Goal: Task Accomplishment & Management: Manage account settings

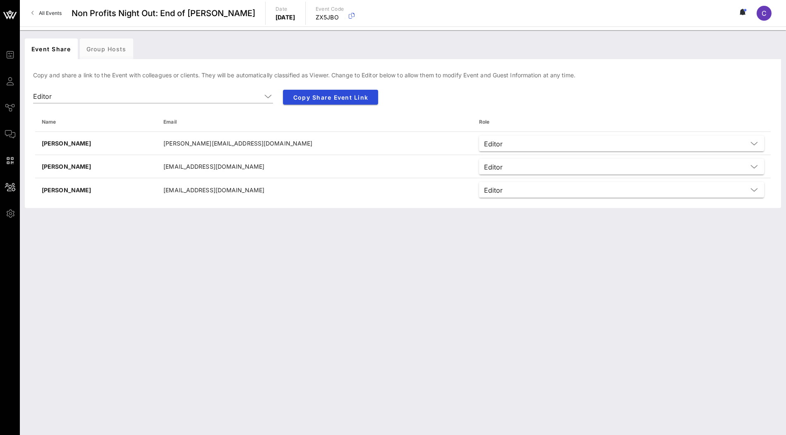
click at [2, 13] on icon at bounding box center [10, 15] width 20 height 20
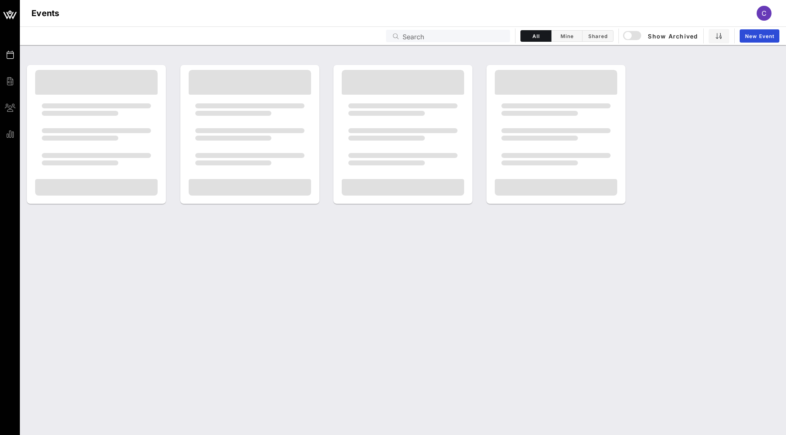
click at [447, 32] on input "Search" at bounding box center [454, 36] width 103 height 11
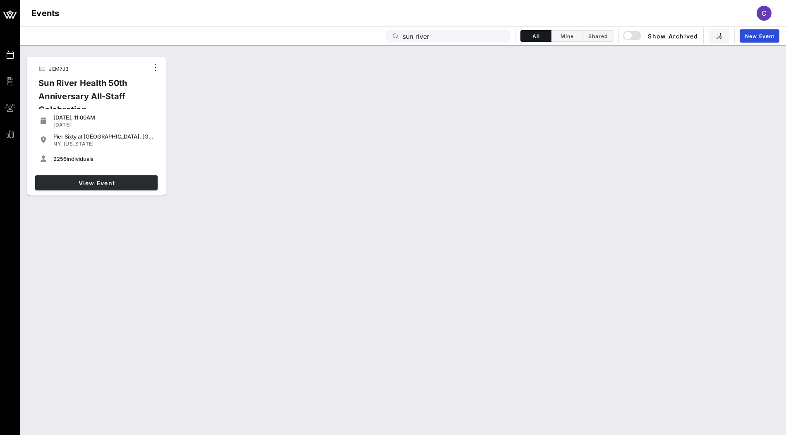
type input "sun river"
click at [125, 189] on link "View Event" at bounding box center [96, 182] width 122 height 15
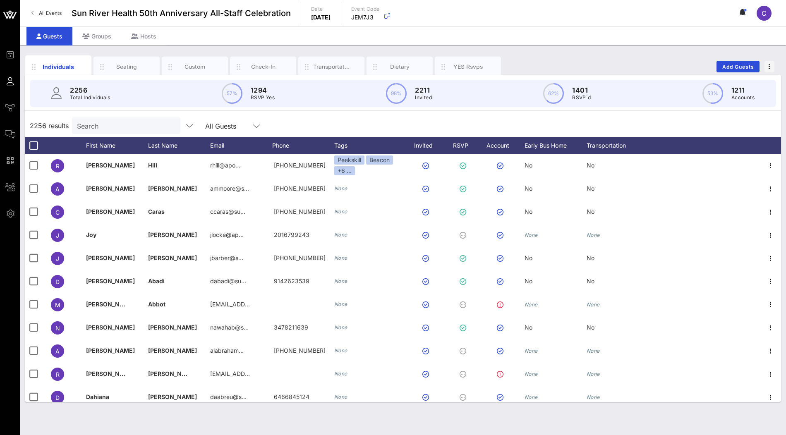
click at [95, 120] on input "Search" at bounding box center [125, 125] width 97 height 11
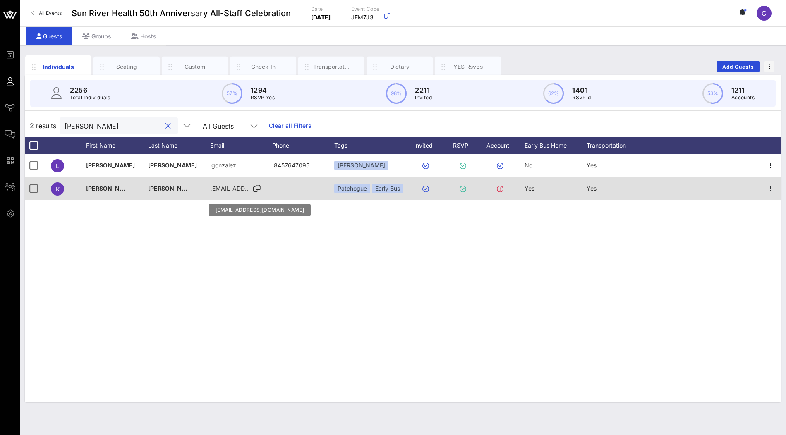
click at [257, 188] on icon at bounding box center [256, 188] width 7 height 1
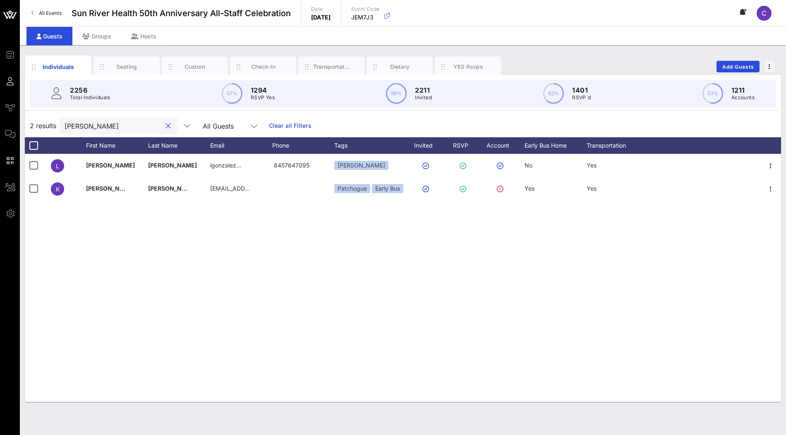
click at [118, 125] on input "[PERSON_NAME]" at bounding box center [113, 125] width 97 height 11
paste input "[PERSON_NAME]"
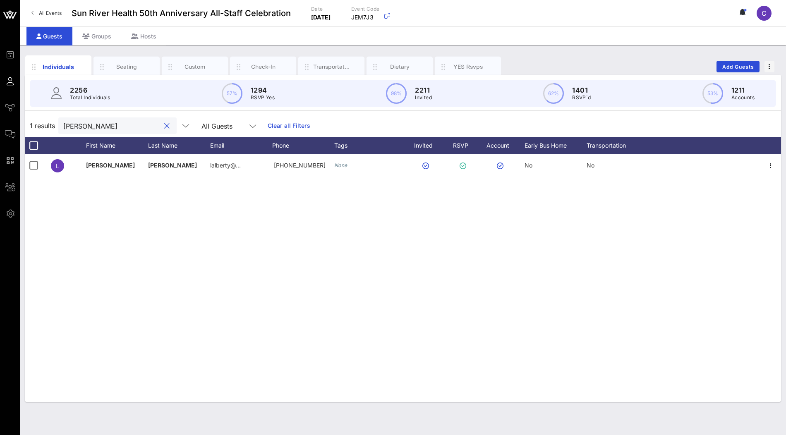
type input "[PERSON_NAME]"
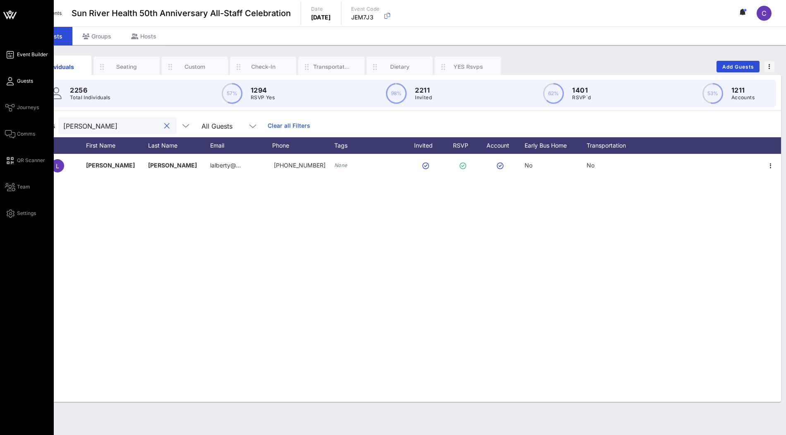
click at [26, 55] on span "Event Builder" at bounding box center [32, 54] width 31 height 7
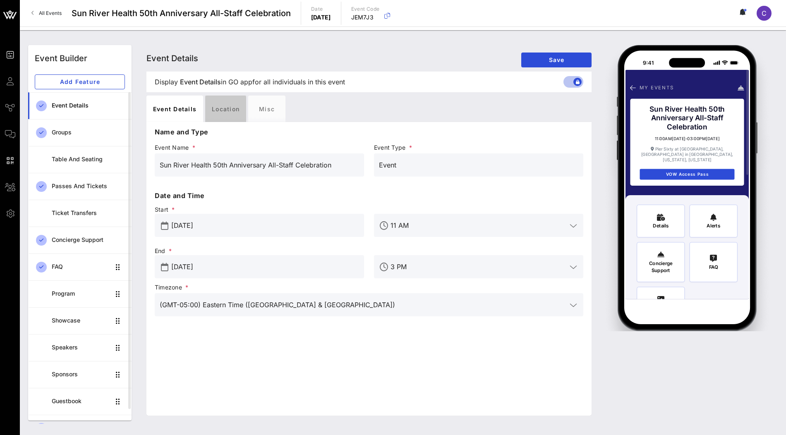
click at [223, 110] on div "Location" at bounding box center [225, 109] width 41 height 26
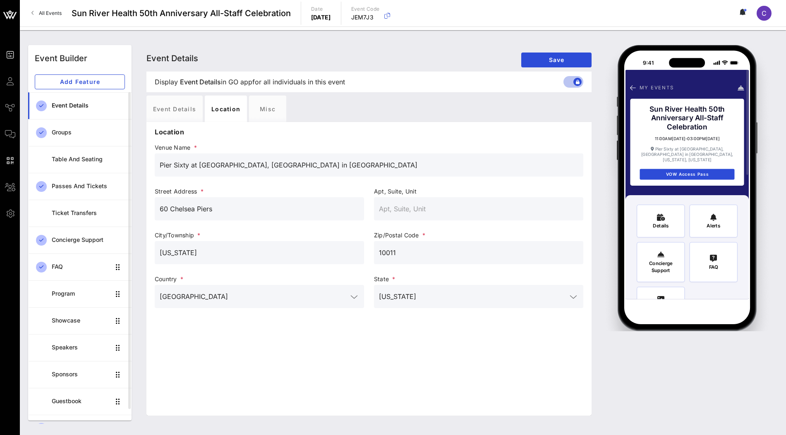
drag, startPoint x: 358, startPoint y: 163, endPoint x: 153, endPoint y: 166, distance: 204.9
click at [153, 166] on div "Venue Name * [PERSON_NAME] Sixty at [GEOGRAPHIC_DATA], [STREET_ADDRESS][PERSON_…" at bounding box center [369, 166] width 439 height 49
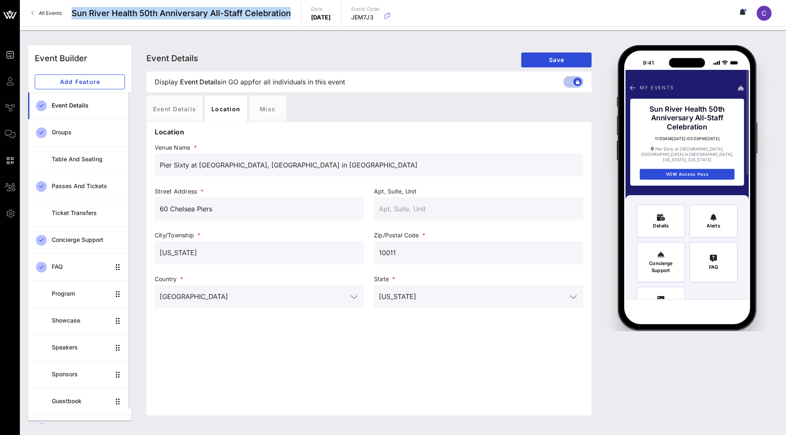
drag, startPoint x: 293, startPoint y: 17, endPoint x: 72, endPoint y: 17, distance: 221.0
click at [72, 17] on div "All Events Sun River Health 50th Anniversary All-Staff Celebration Date [DATE] …" at bounding box center [403, 13] width 766 height 26
copy span "Sun River Health 50th Anniversary All-Staff Celebration"
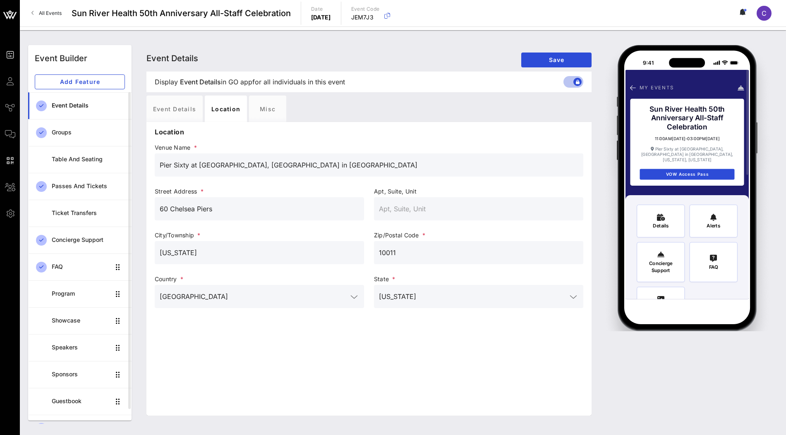
click at [297, 167] on input "Pier Sixty at [GEOGRAPHIC_DATA], [GEOGRAPHIC_DATA] in [GEOGRAPHIC_DATA]" at bounding box center [369, 165] width 419 height 13
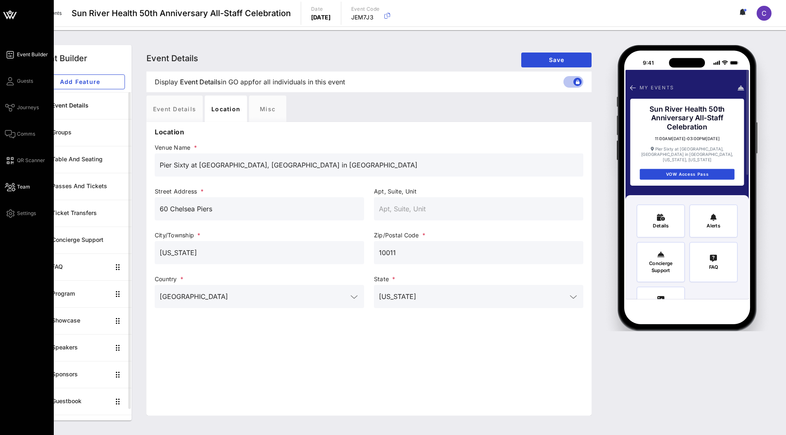
click at [17, 187] on span "Team" at bounding box center [23, 186] width 13 height 7
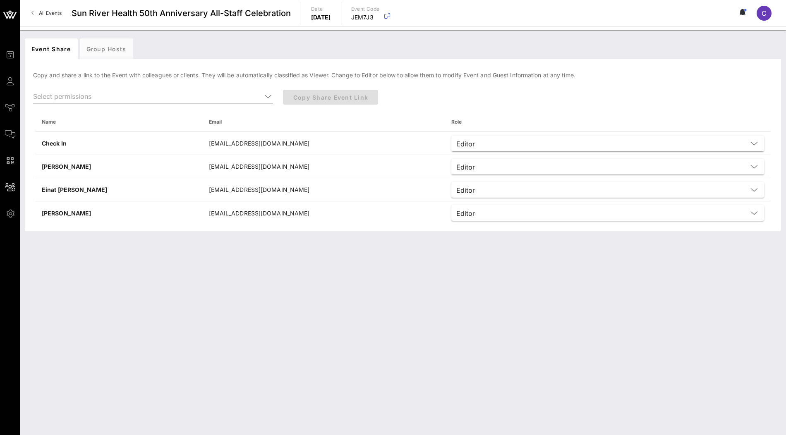
click at [259, 98] on input "text" at bounding box center [147, 96] width 228 height 13
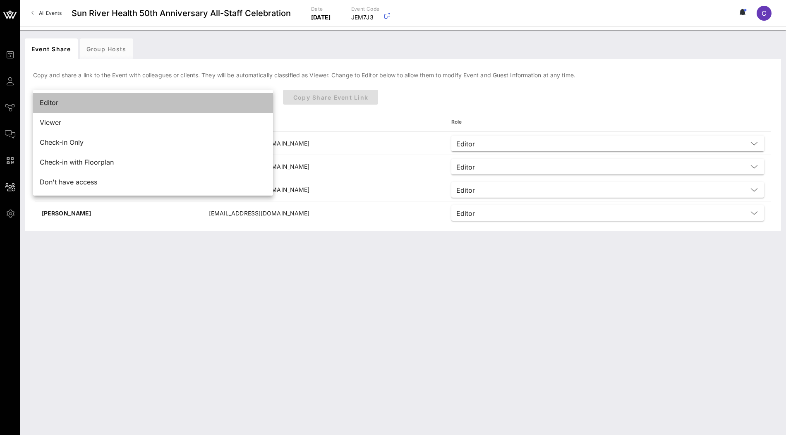
click at [199, 101] on div "Editor" at bounding box center [153, 103] width 227 height 8
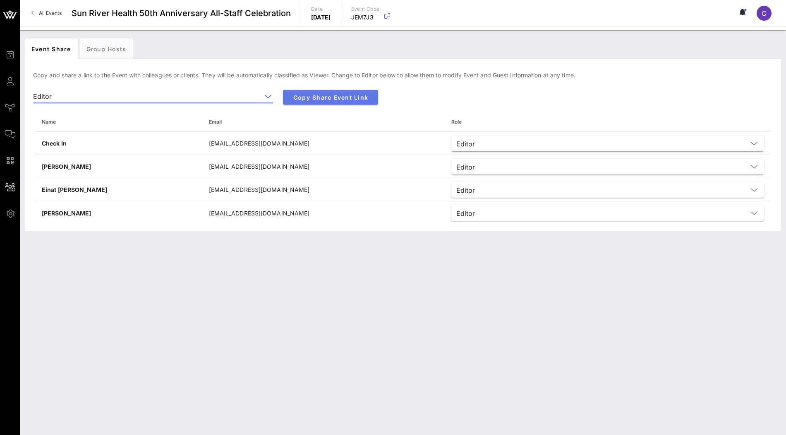
click at [329, 100] on span "Copy Share Event Link" at bounding box center [331, 97] width 82 height 7
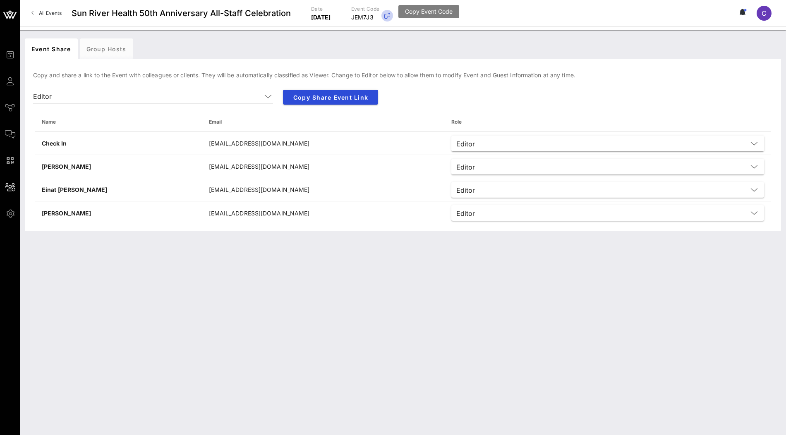
click at [392, 17] on icon "button" at bounding box center [387, 16] width 10 height 10
